Goal: Contribute content

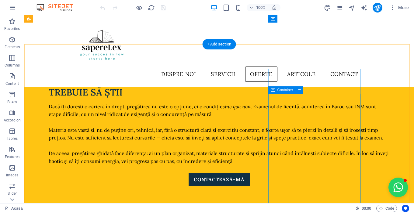
scroll to position [867, 0]
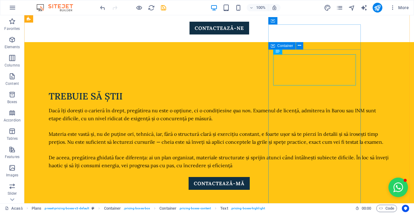
scroll to position [917, 0]
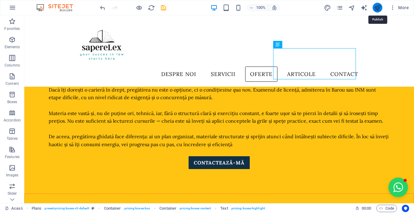
click at [379, 7] on icon "publish" at bounding box center [377, 7] width 7 height 7
checkbox input "false"
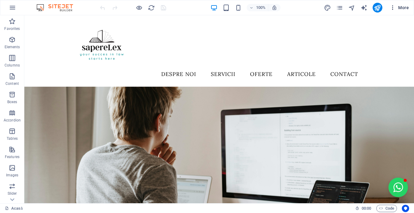
click at [393, 10] on icon "button" at bounding box center [393, 8] width 6 height 6
